Goal: Information Seeking & Learning: Learn about a topic

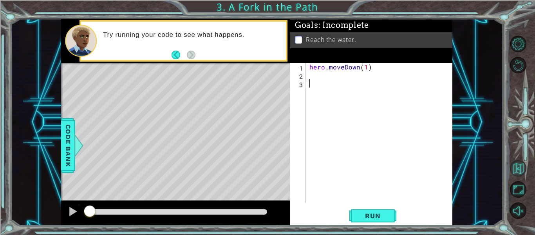
click at [523, 161] on button "Back to Map" at bounding box center [518, 168] width 16 height 16
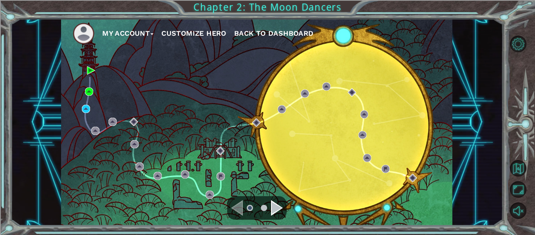
click at [291, 31] on span "Back to Dashboard" at bounding box center [274, 33] width 80 height 8
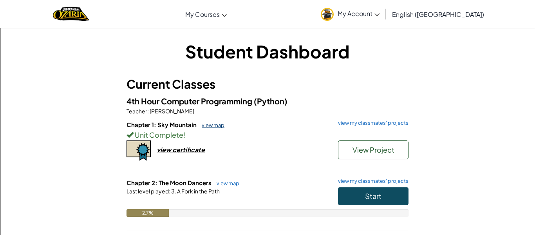
click at [220, 123] on link "view map" at bounding box center [211, 125] width 27 height 6
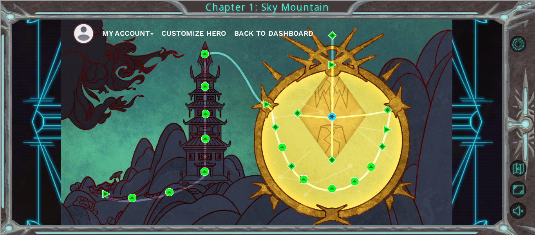
click at [304, 183] on img at bounding box center [304, 179] width 8 height 8
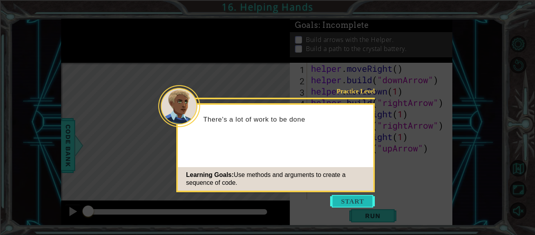
click at [351, 200] on button "Start" at bounding box center [352, 201] width 45 height 13
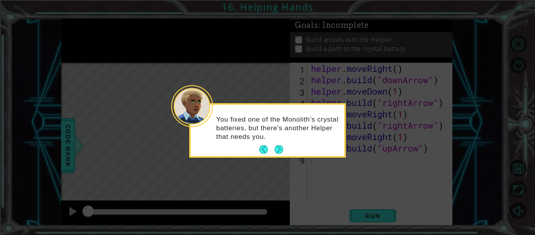
click at [286, 141] on div "You fixed one of the Monolith’s crystal batteries, but there's another Helper t…" at bounding box center [268, 132] width 154 height 48
click at [261, 146] on button "Back" at bounding box center [266, 149] width 15 height 9
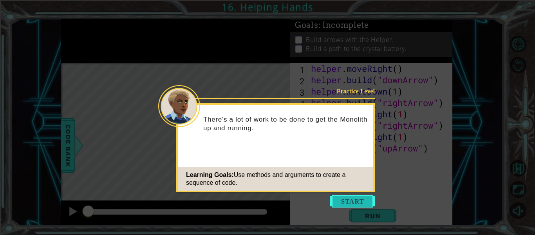
click at [354, 204] on button "Start" at bounding box center [352, 201] width 45 height 13
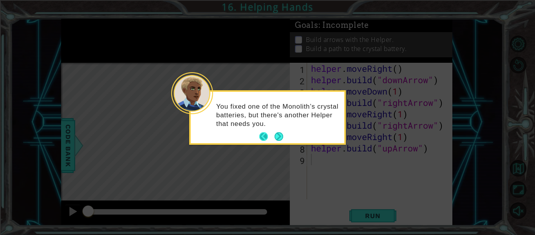
click at [266, 132] on button "Back" at bounding box center [266, 136] width 15 height 9
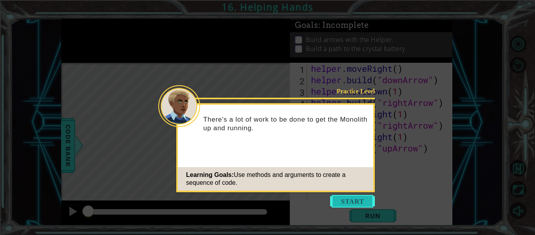
click at [352, 201] on button "Start" at bounding box center [352, 201] width 45 height 13
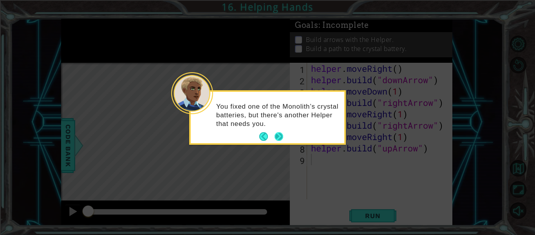
click at [282, 135] on button "Next" at bounding box center [279, 136] width 9 height 9
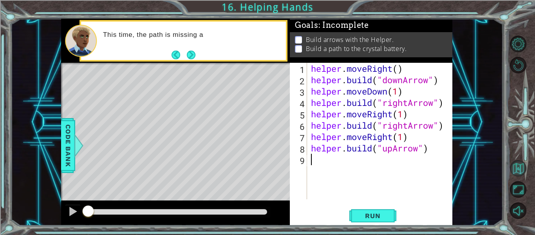
click at [514, 167] on button "Back to Map" at bounding box center [518, 168] width 16 height 16
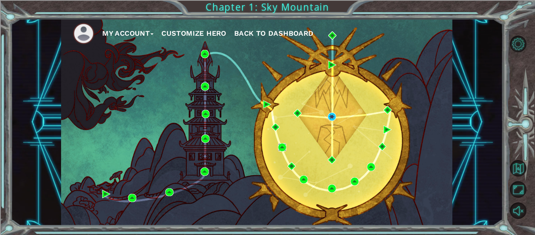
click at [283, 144] on img at bounding box center [282, 147] width 8 height 8
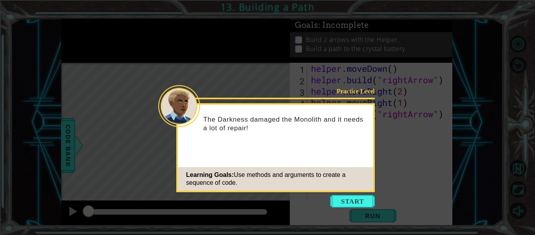
click at [357, 211] on icon at bounding box center [267, 117] width 535 height 235
click at [350, 206] on button "Start" at bounding box center [352, 201] width 45 height 13
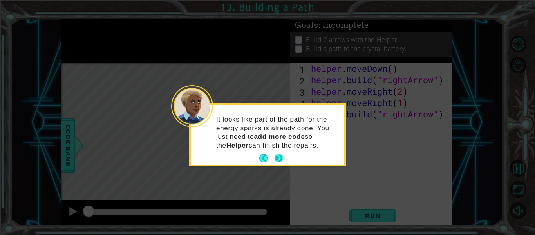
click at [280, 155] on button "Next" at bounding box center [279, 158] width 9 height 9
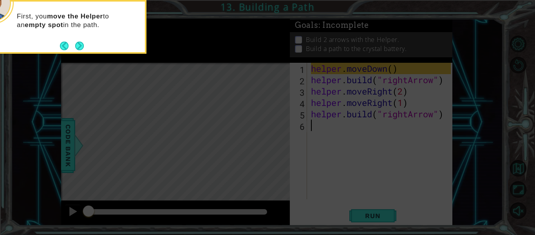
click at [79, 38] on div "First, you move the Helper to an empty spot in the path." at bounding box center [68, 25] width 154 height 40
click at [83, 45] on button "Next" at bounding box center [79, 46] width 9 height 9
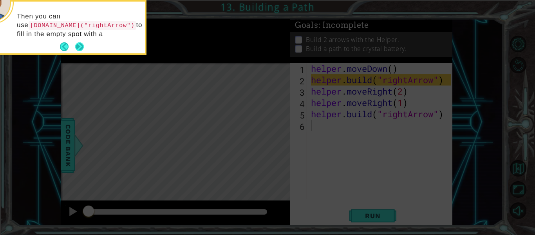
click at [83, 45] on button "Next" at bounding box center [79, 46] width 11 height 11
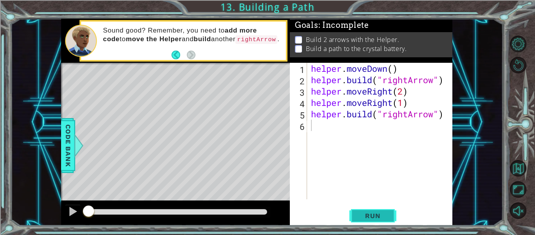
click at [359, 219] on span "Run" at bounding box center [372, 215] width 31 height 8
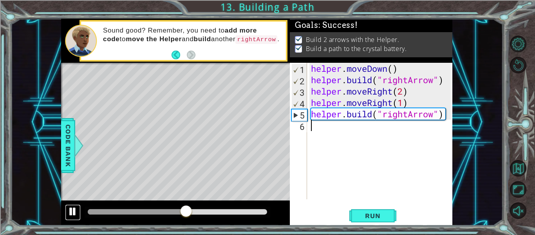
click at [73, 210] on div at bounding box center [73, 211] width 10 height 10
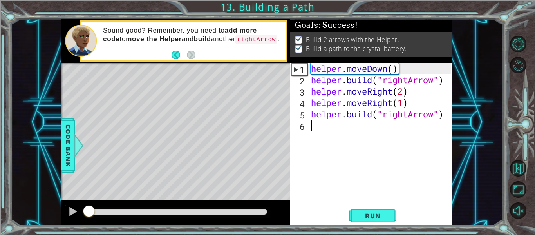
drag, startPoint x: 188, startPoint y: 211, endPoint x: 56, endPoint y: 216, distance: 132.9
click at [56, 216] on div "1 ההההההההההההההההההההההההההההההההההההההההההההההההההההההההההההההההההההההההההההה…" at bounding box center [257, 122] width 492 height 206
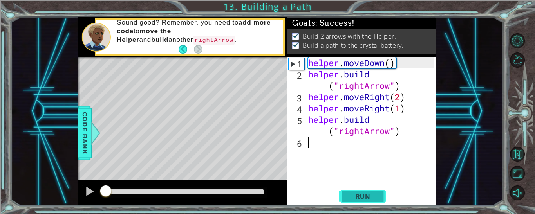
click at [370, 197] on span "Run" at bounding box center [362, 197] width 31 height 8
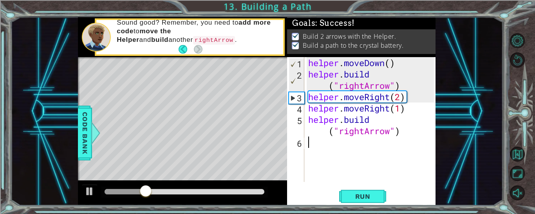
click at [78, 193] on div at bounding box center [182, 193] width 209 height 25
click at [90, 192] on div at bounding box center [90, 191] width 10 height 10
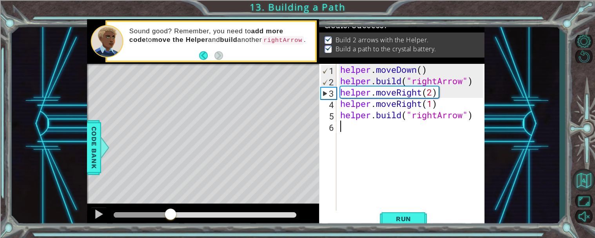
click at [535, 184] on button "Back to Map" at bounding box center [583, 180] width 23 height 23
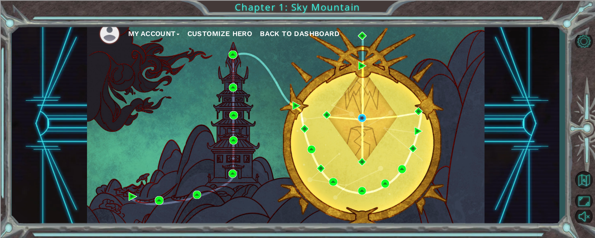
click at [256, 13] on div "My Account Customize Hero Back to Dashboard Chapter 1: Sky Mountain" at bounding box center [297, 119] width 595 height 238
click at [299, 9] on div "My Account Customize Hero Back to Dashboard Chapter 1: Sky Mountain" at bounding box center [297, 119] width 595 height 238
click at [269, 37] on span "Back to Dashboard" at bounding box center [300, 33] width 80 height 8
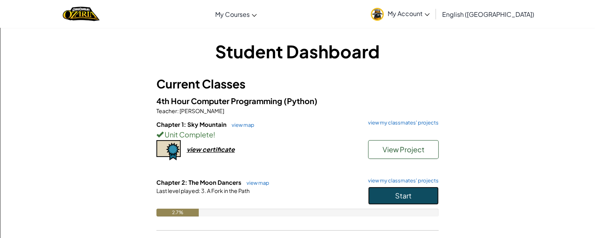
click at [405, 202] on button "Start" at bounding box center [403, 196] width 70 height 18
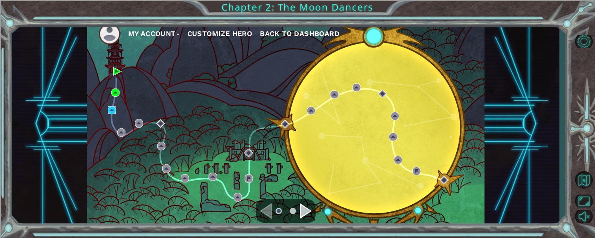
click at [114, 113] on img at bounding box center [112, 110] width 8 height 8
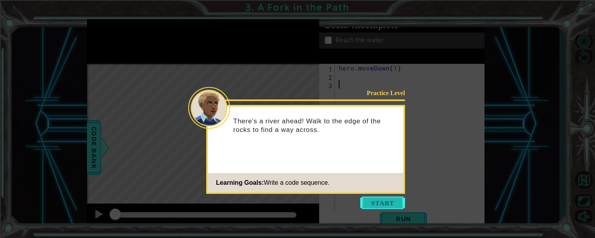
click at [366, 204] on button "Start" at bounding box center [382, 203] width 45 height 13
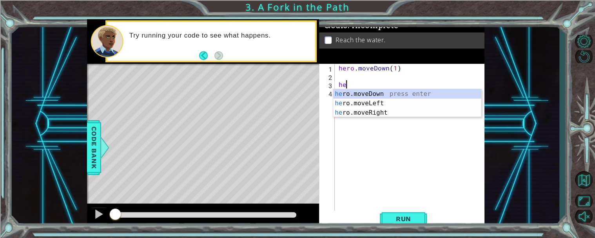
type textarea "h"
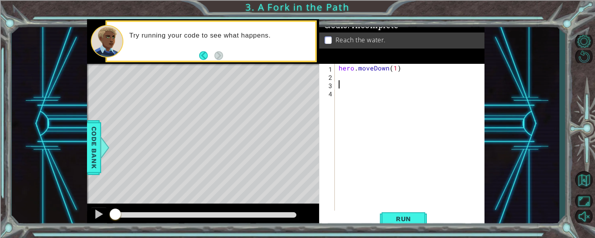
type textarea "hero.moveDown(1)"
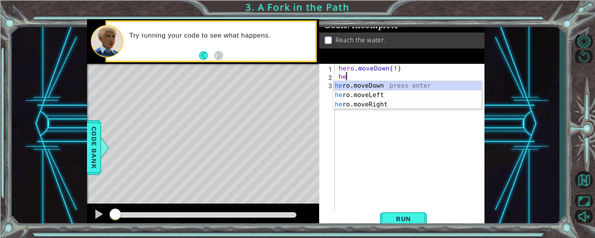
type textarea "h"
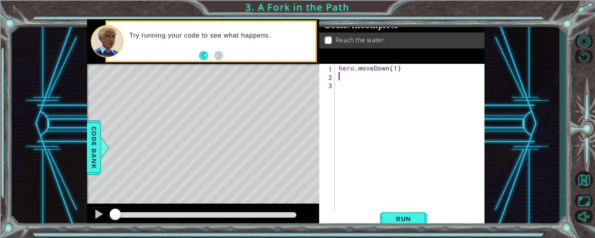
click at [394, 69] on div "hero . moveDown ( 1 )" at bounding box center [411, 146] width 149 height 164
type textarea "hero.moveDown(2)"
click at [406, 217] on span "Run" at bounding box center [403, 219] width 31 height 8
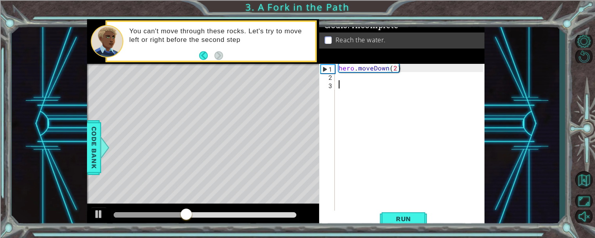
click at [380, 90] on div "hero . moveDown ( 2 )" at bounding box center [411, 146] width 149 height 164
click at [358, 80] on div "hero . moveDown ( 2 )" at bounding box center [411, 146] width 149 height 164
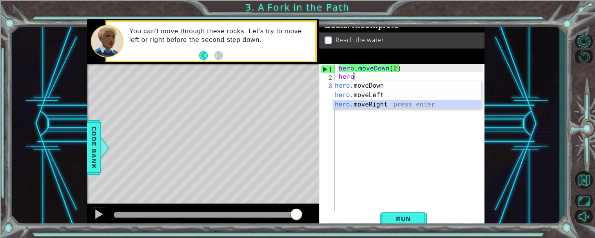
click at [396, 103] on div "hero .moveDown press enter hero .moveLeft press enter hero .moveRight press ent…" at bounding box center [407, 104] width 148 height 47
type textarea "hero.moveRight(1)"
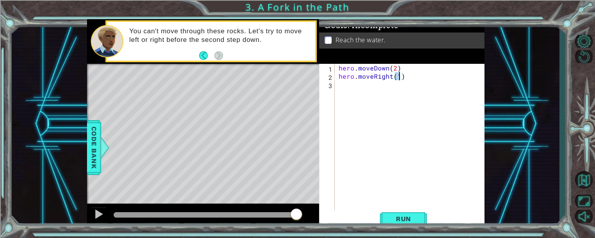
click at [365, 84] on div "hero . moveDown ( 2 ) hero . moveRight ( 1 )" at bounding box center [411, 146] width 149 height 164
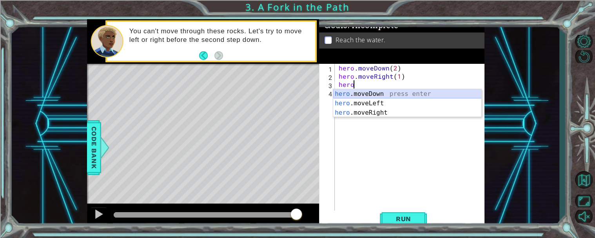
click at [397, 91] on div "hero .moveDown press enter hero .moveLeft press enter hero .moveRight press ent…" at bounding box center [407, 112] width 148 height 47
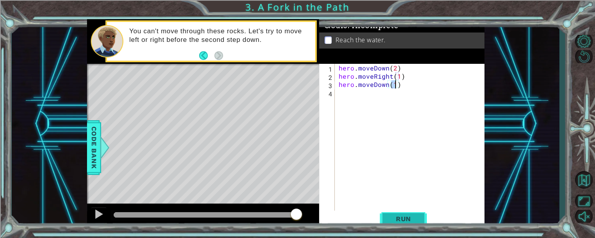
type textarea "hero.moveDown(1)"
click at [396, 223] on button "Run" at bounding box center [402, 219] width 47 height 16
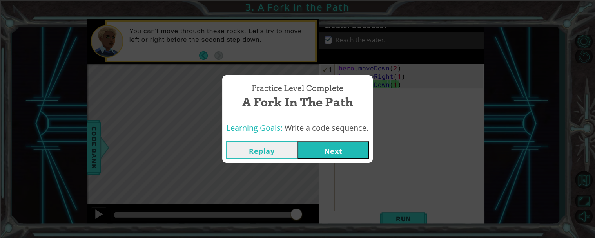
click at [331, 155] on button "Next" at bounding box center [332, 150] width 71 height 18
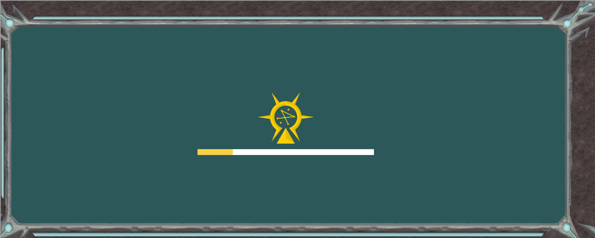
click at [329, 146] on div at bounding box center [285, 123] width 176 height 63
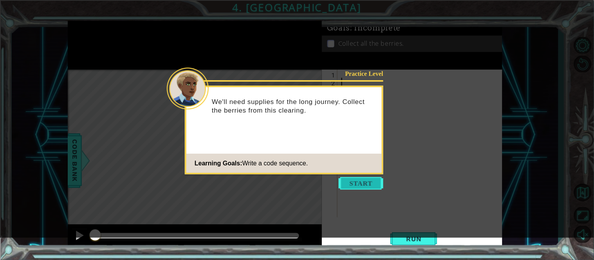
click at [365, 184] on button "Start" at bounding box center [361, 183] width 45 height 13
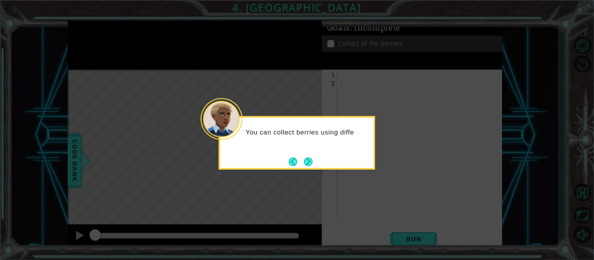
click at [309, 150] on div "You can collect berries using diffe" at bounding box center [297, 136] width 154 height 31
click at [307, 158] on button "Next" at bounding box center [308, 162] width 9 height 9
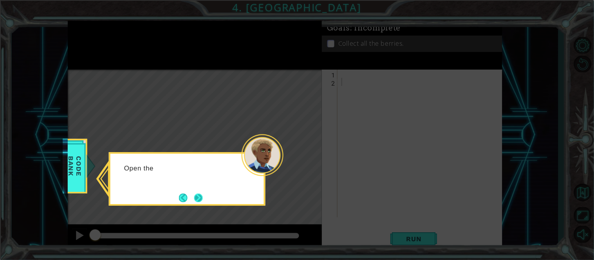
click at [199, 202] on button "Next" at bounding box center [198, 198] width 9 height 9
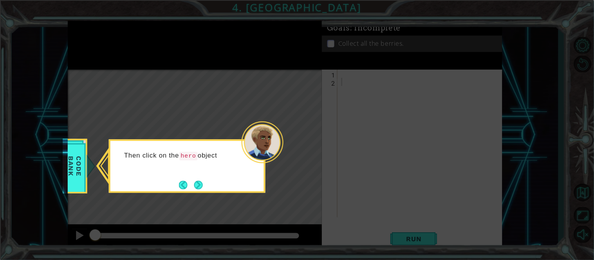
click at [202, 173] on div "Then click on the hero object" at bounding box center [187, 159] width 154 height 31
click at [197, 181] on button "Next" at bounding box center [198, 185] width 9 height 9
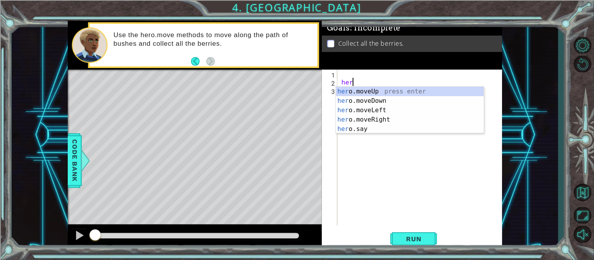
scroll to position [0, 0]
click at [405, 111] on div "hero .moveUp press enter hero .moveDown press enter hero .moveLeft press enter …" at bounding box center [410, 120] width 148 height 66
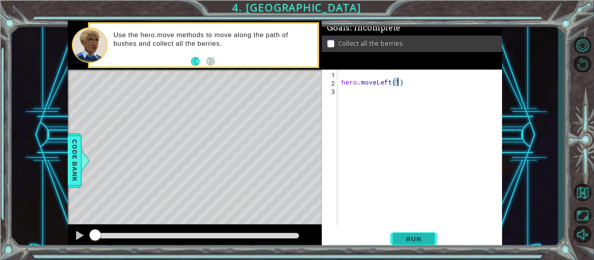
type textarea "hero.moveLeft(1)"
click at [416, 234] on span "Run" at bounding box center [414, 239] width 31 height 8
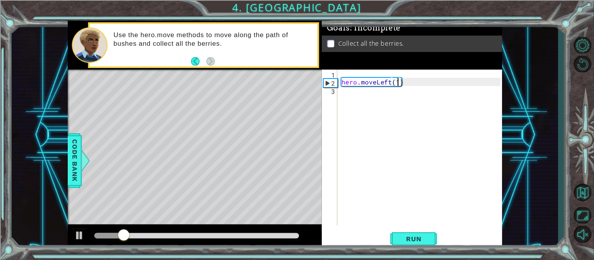
click at [347, 98] on div "hero . moveLeft ( 1 )" at bounding box center [422, 156] width 165 height 173
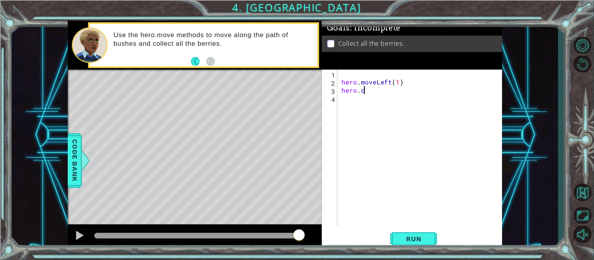
scroll to position [0, 1]
type textarea "hero."
